Goal: Task Accomplishment & Management: Manage account settings

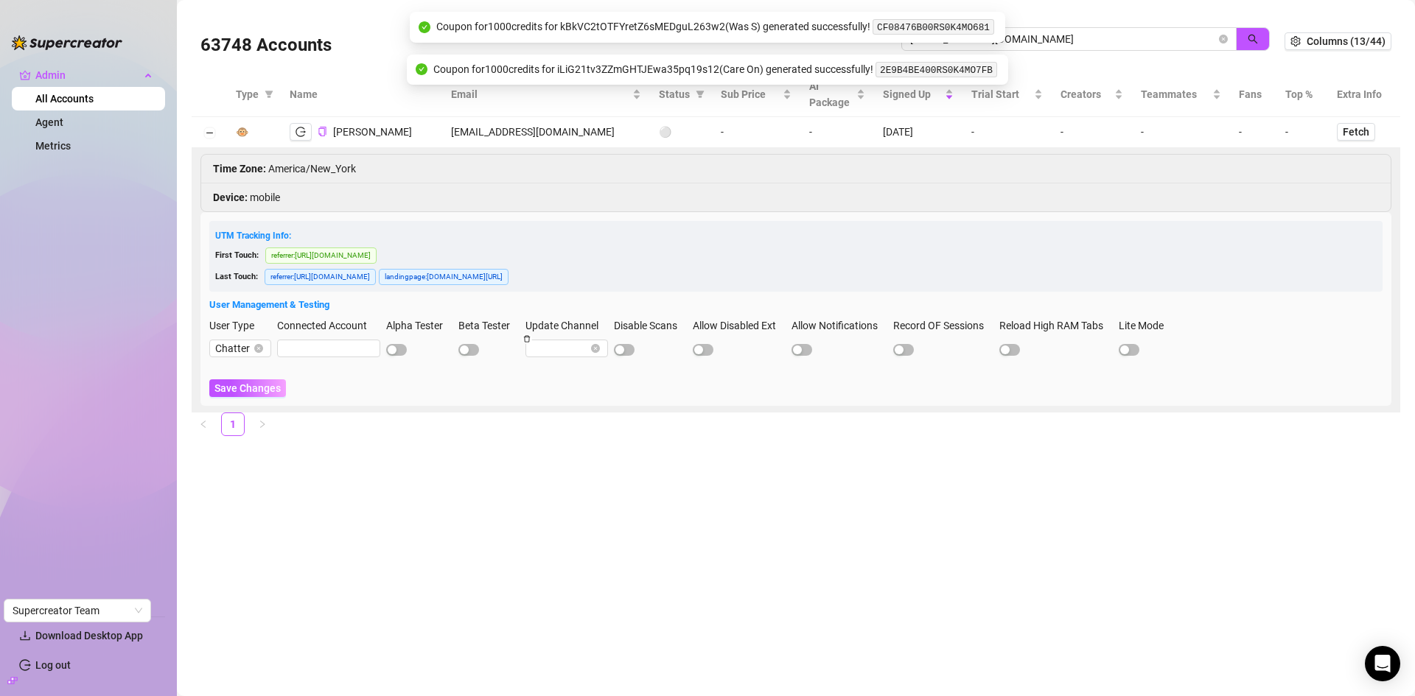
drag, startPoint x: 0, startPoint y: 0, endPoint x: 889, endPoint y: 35, distance: 889.3
click at [889, 35] on body "Admin All Accounts Agent Metrics Download Desktop App Log out Supercreator Team…" at bounding box center [707, 348] width 1415 height 696
click at [1018, 38] on input "[EMAIL_ADDRESS][DOMAIN_NAME]" at bounding box center [1063, 39] width 306 height 16
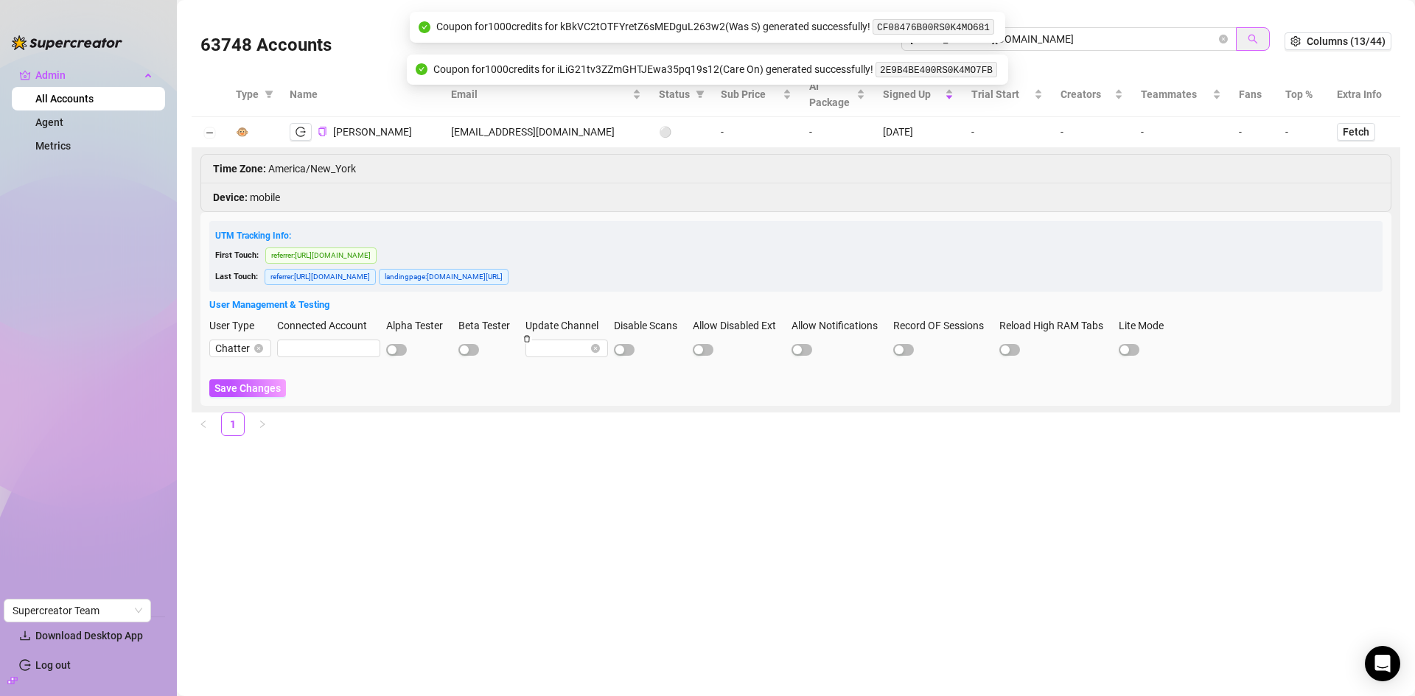
click at [1253, 38] on icon "search" at bounding box center [1252, 39] width 10 height 10
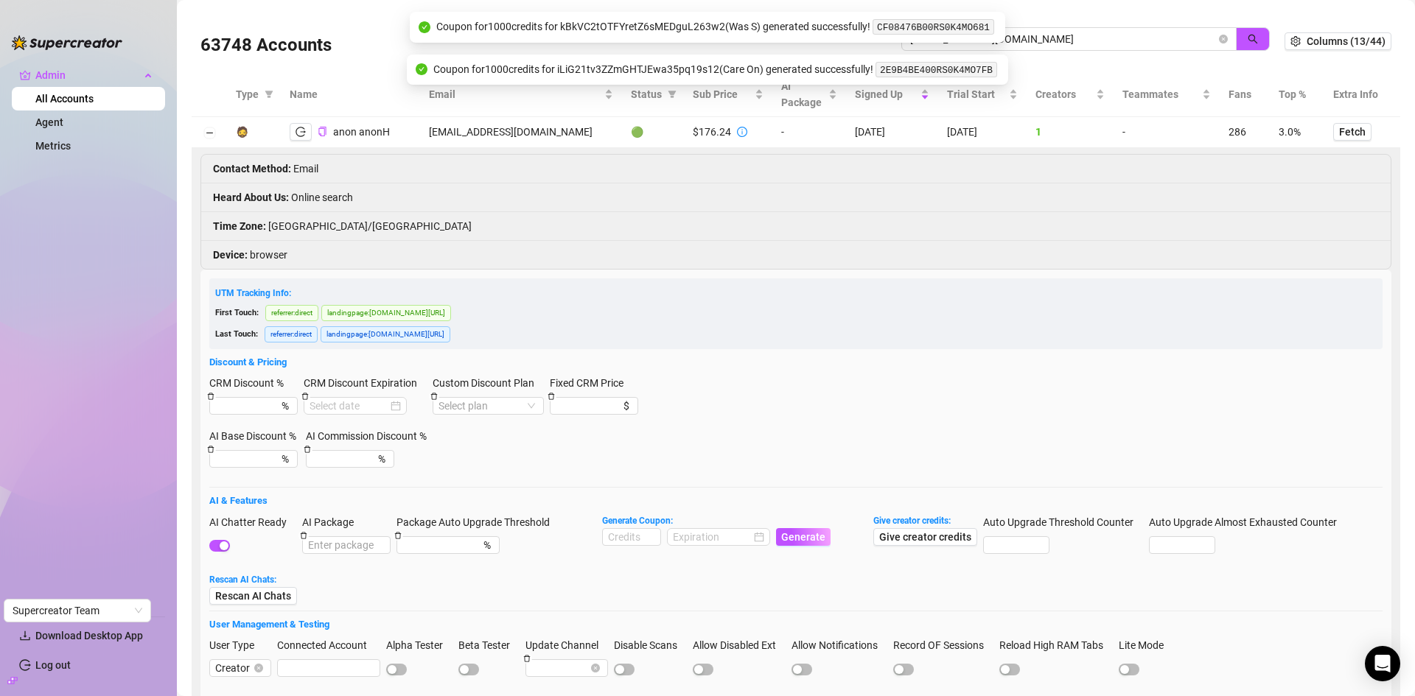
type input "[EMAIL_ADDRESS][DOMAIN_NAME]"
click at [737, 133] on icon "info-circle" at bounding box center [742, 132] width 10 height 10
click at [737, 130] on icon "info-circle" at bounding box center [742, 132] width 10 height 10
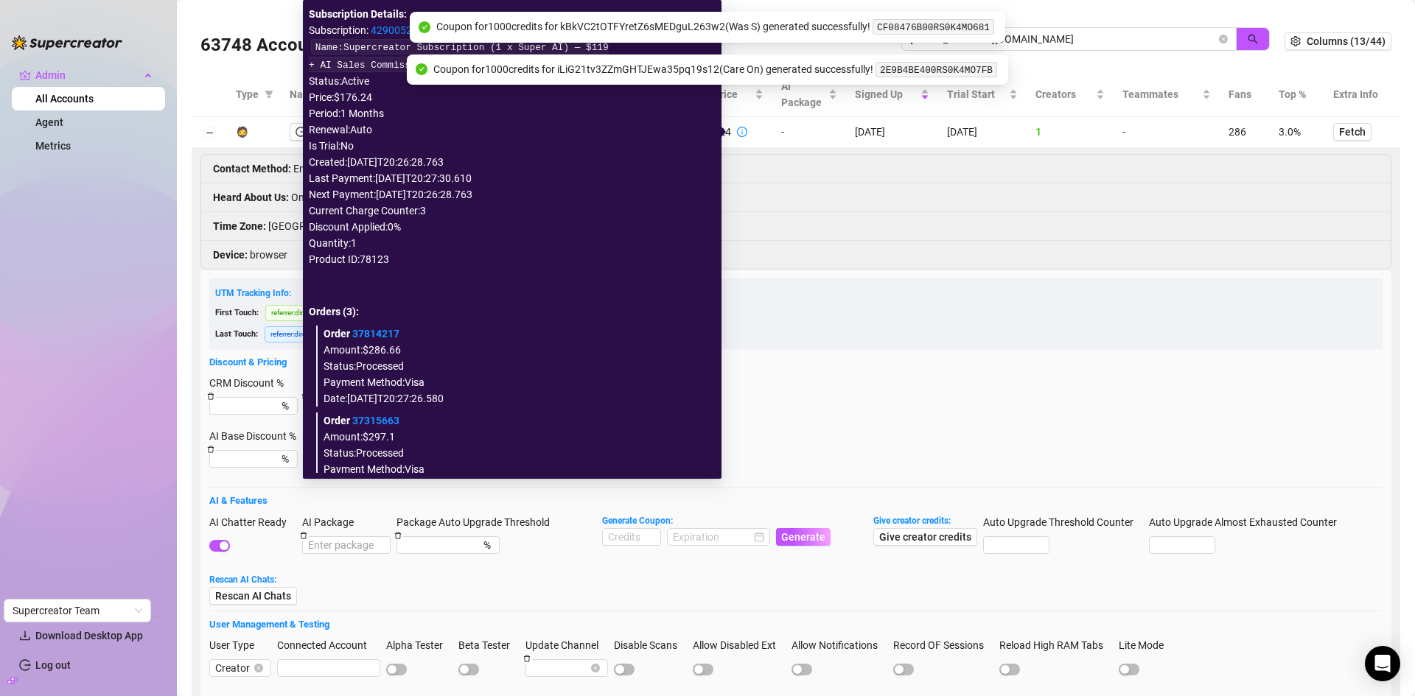
click at [399, 333] on link "37814217" at bounding box center [375, 334] width 47 height 12
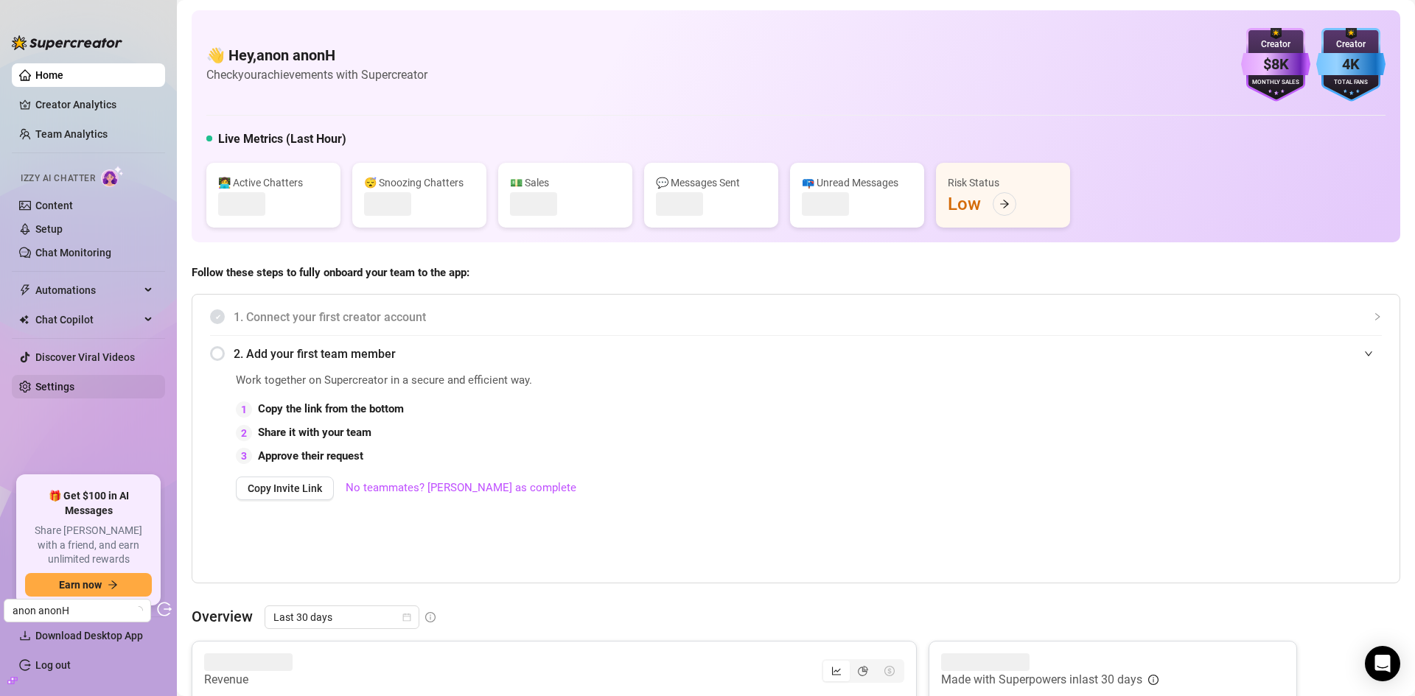
click at [69, 381] on link "Settings" at bounding box center [54, 387] width 39 height 12
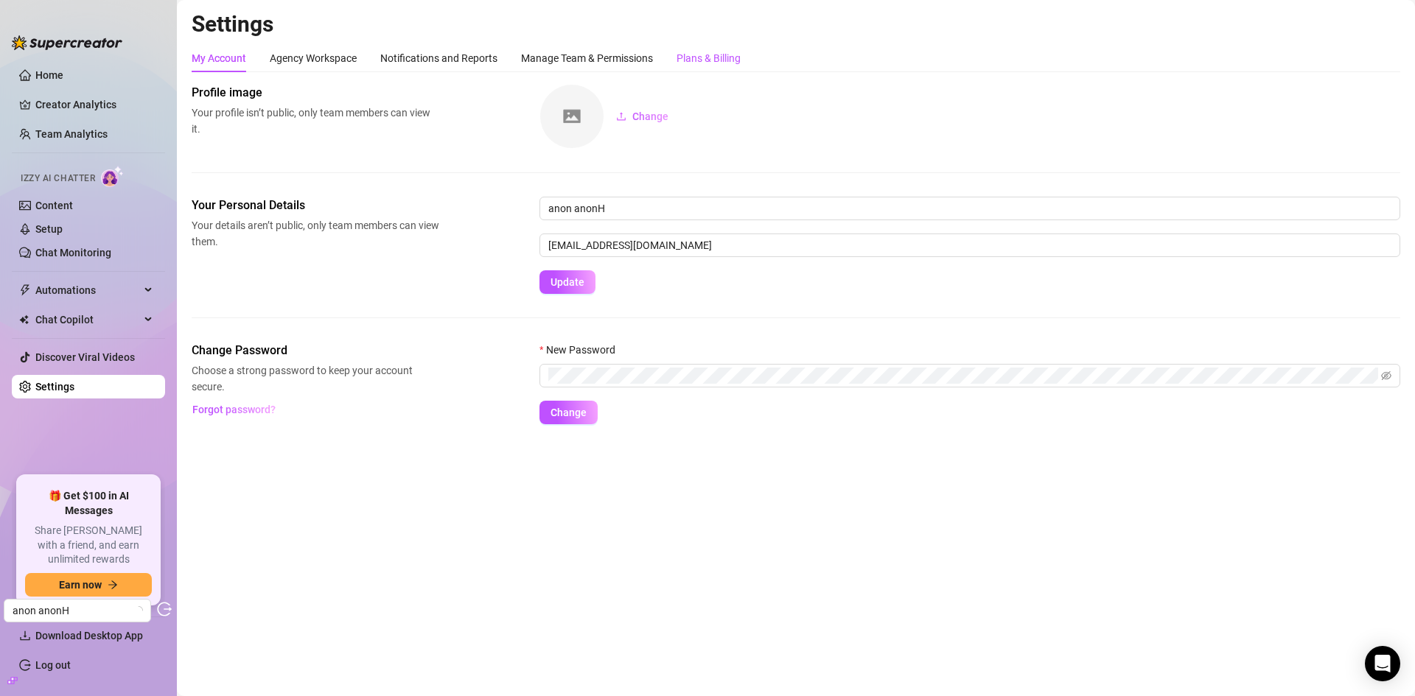
click at [724, 53] on div "Plans & Billing" at bounding box center [708, 58] width 64 height 16
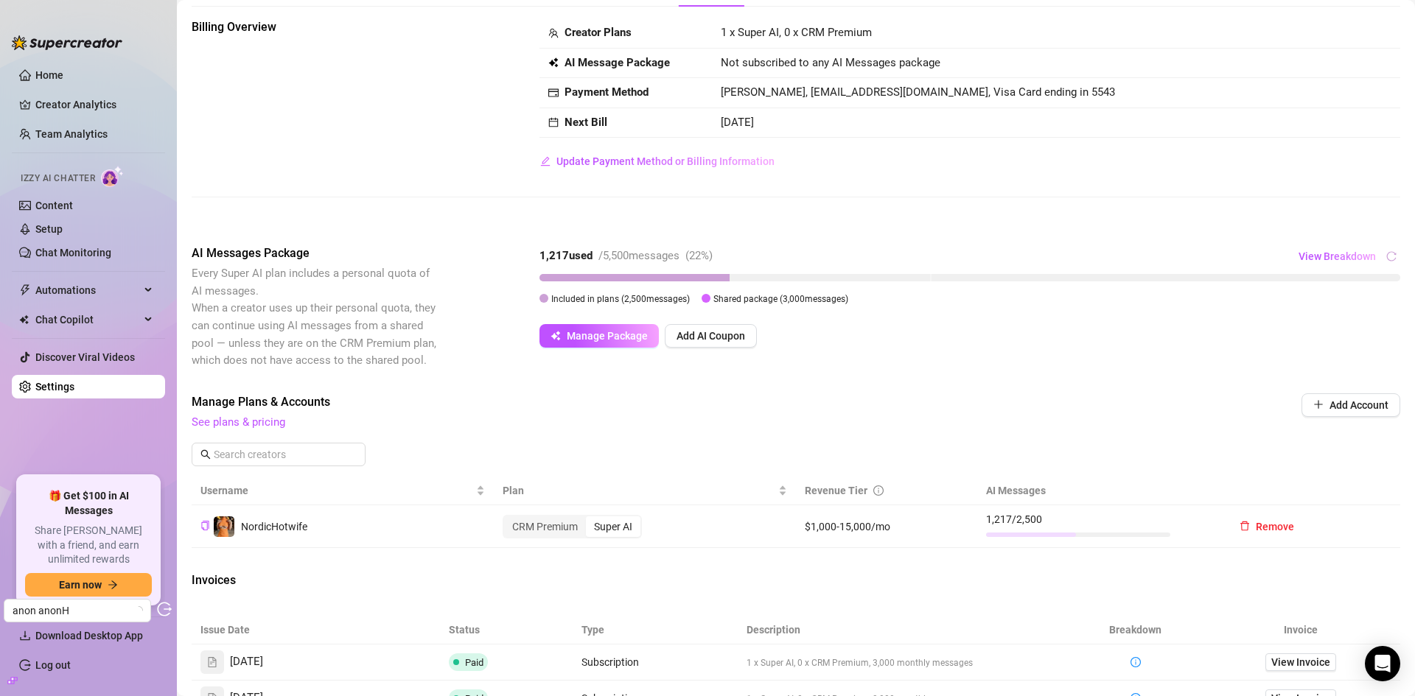
scroll to position [147, 0]
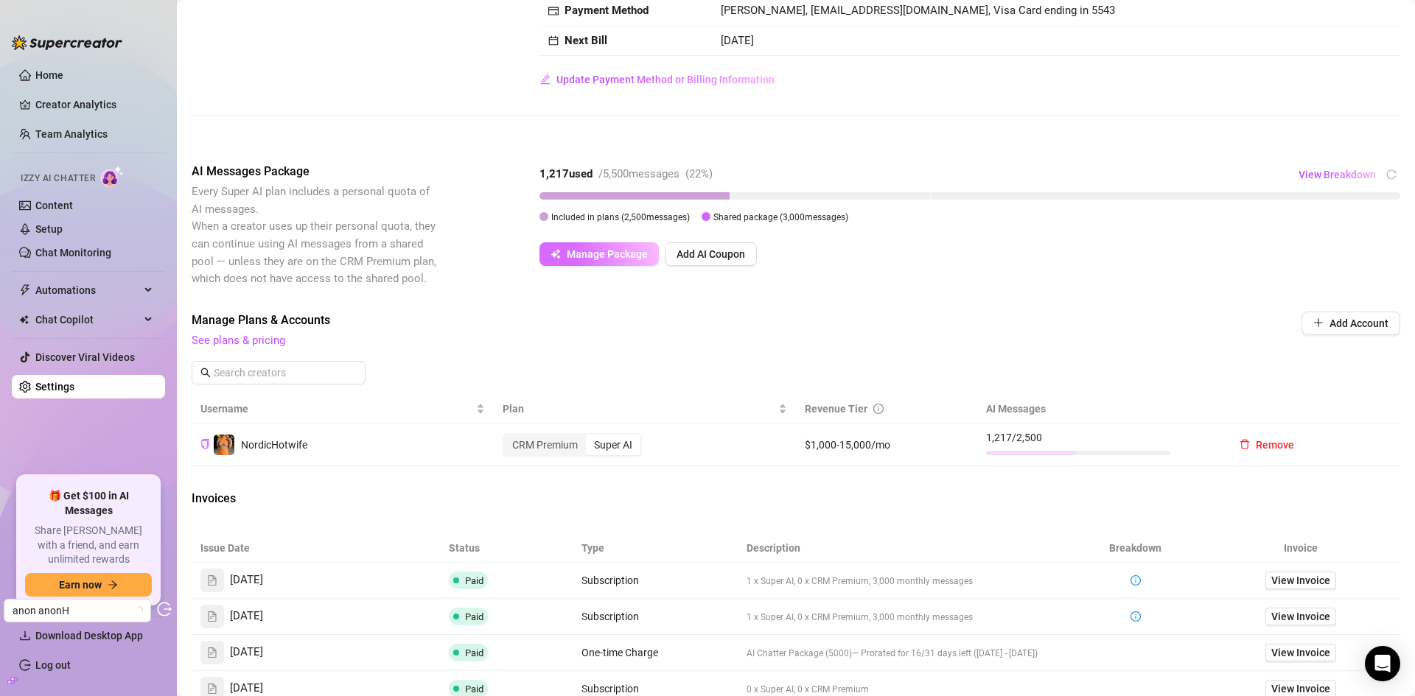
click at [591, 248] on span "Manage Package" at bounding box center [607, 254] width 81 height 12
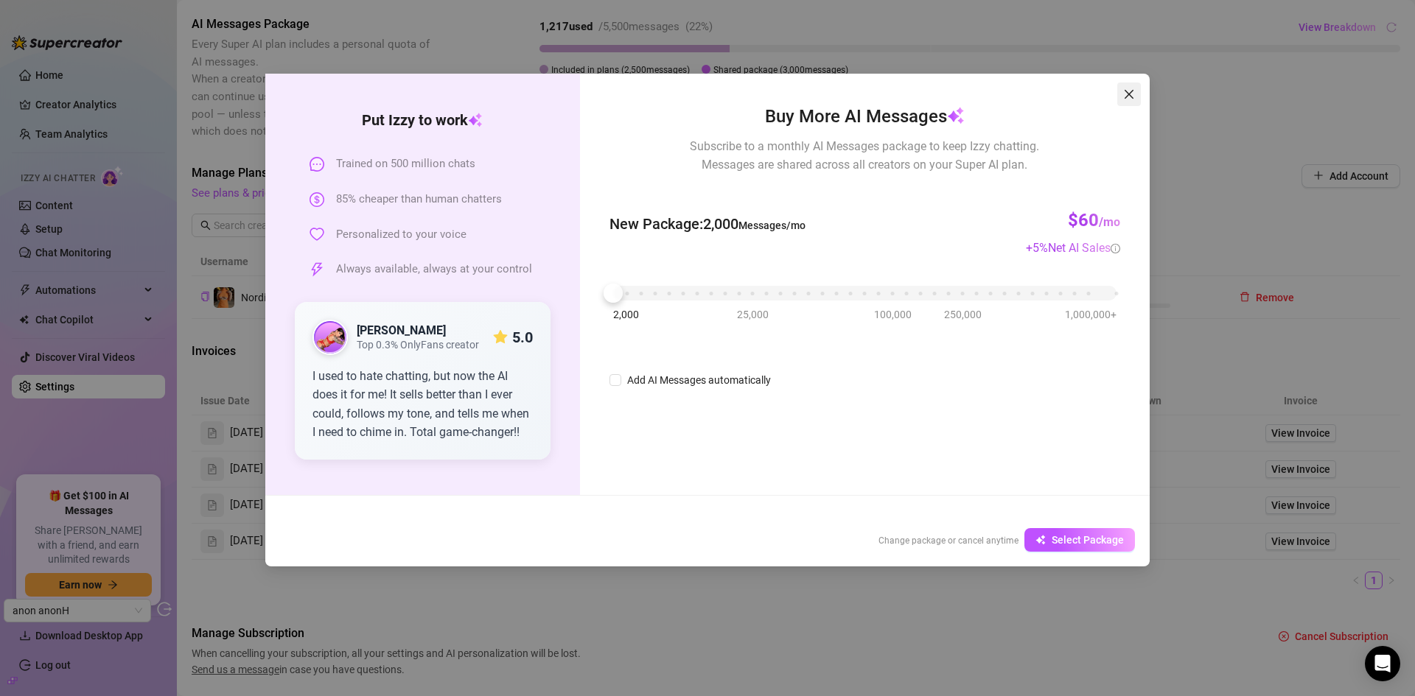
click at [1124, 94] on icon "close" at bounding box center [1129, 94] width 12 height 12
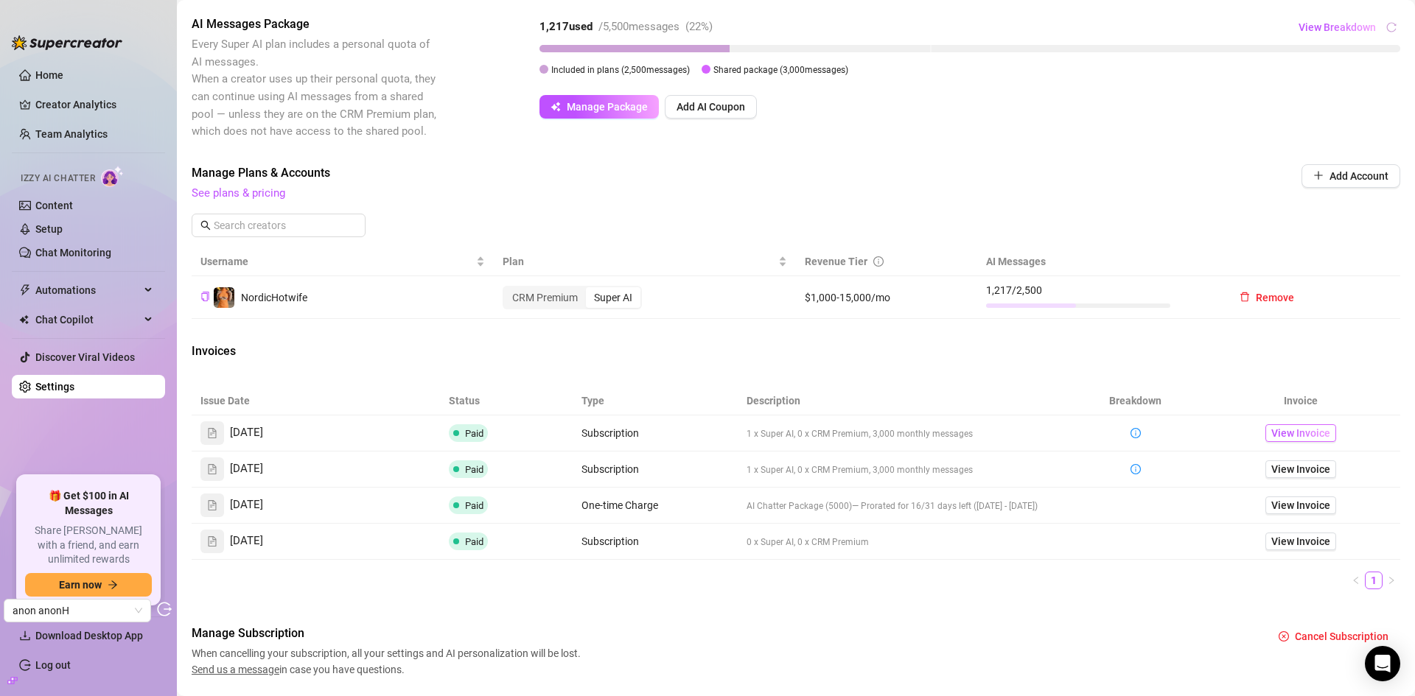
click at [1271, 430] on span "View Invoice" at bounding box center [1300, 433] width 59 height 16
